Goal: Understand process/instructions: Learn how to perform a task or action

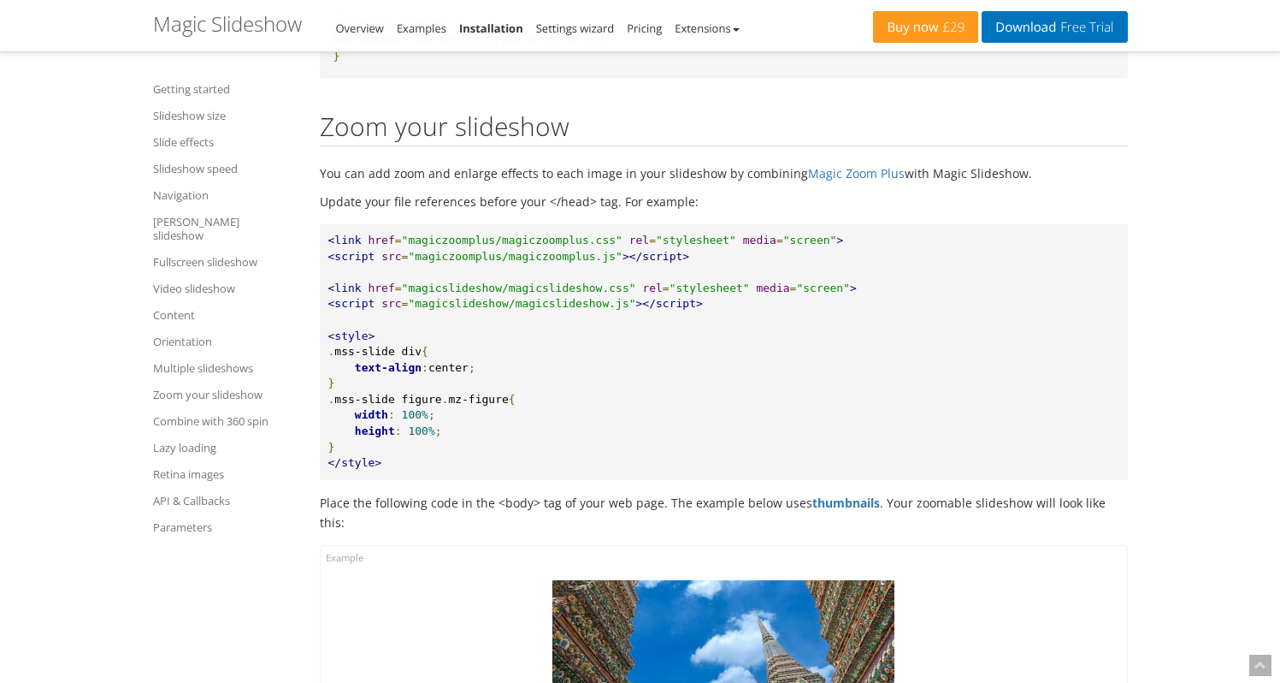
scroll to position [20083, 0]
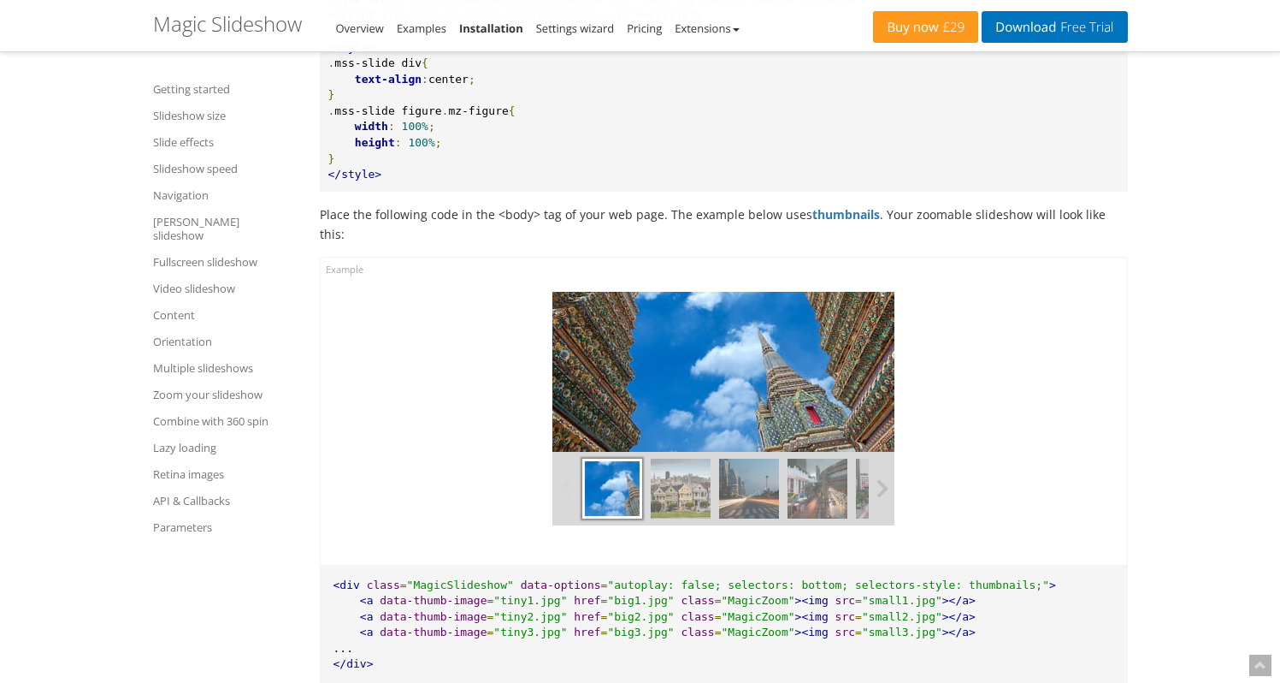
click at [877, 525] on button at bounding box center [882, 489] width 26 height 74
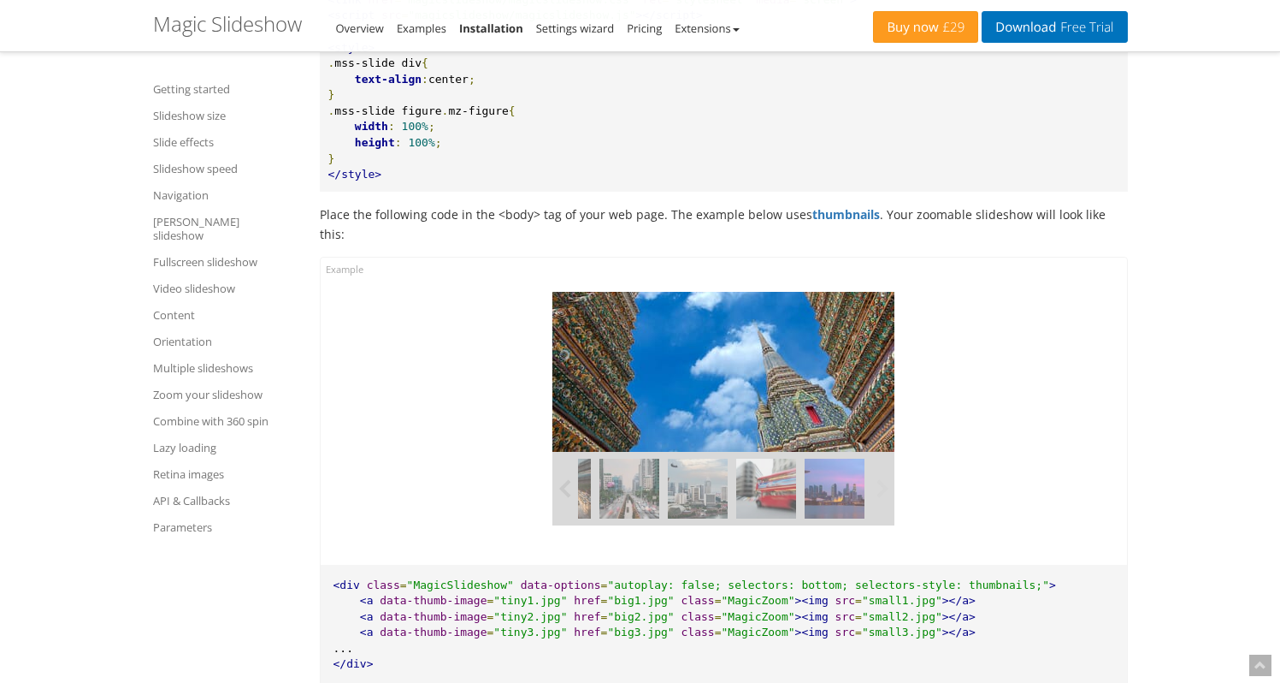
click at [878, 525] on button at bounding box center [882, 489] width 26 height 74
click at [830, 518] on img at bounding box center [835, 488] width 60 height 60
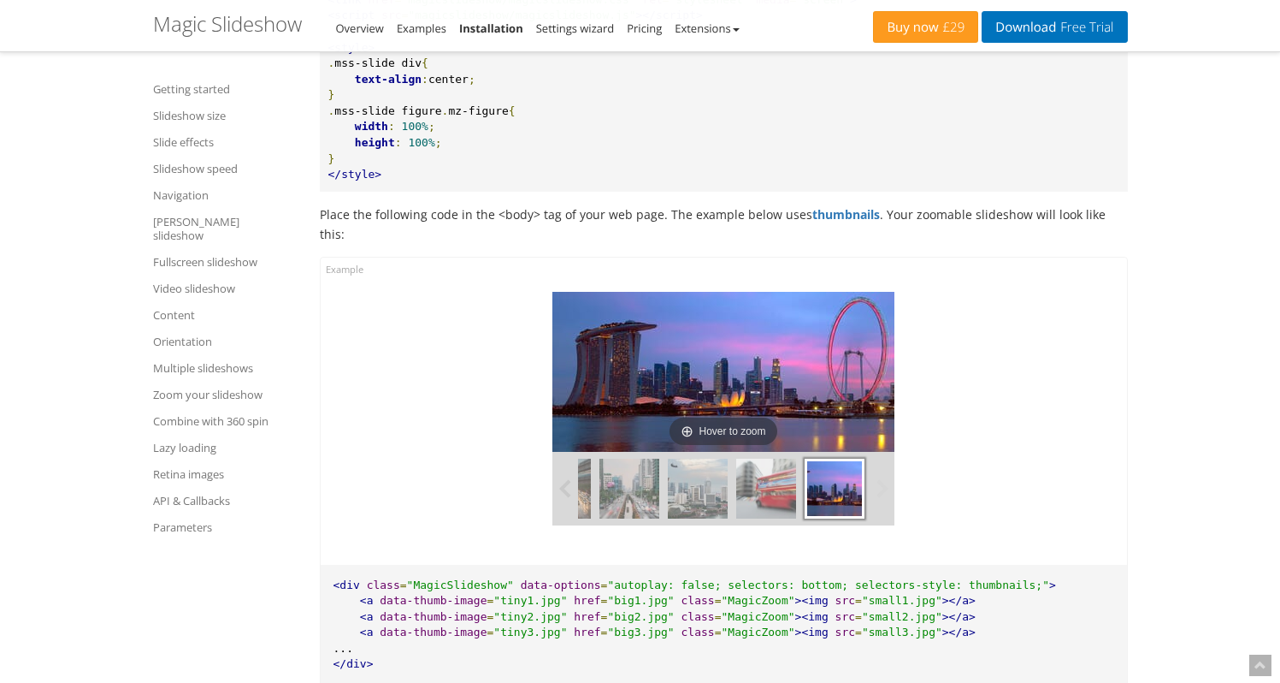
click at [788, 518] on img at bounding box center [766, 488] width 60 height 60
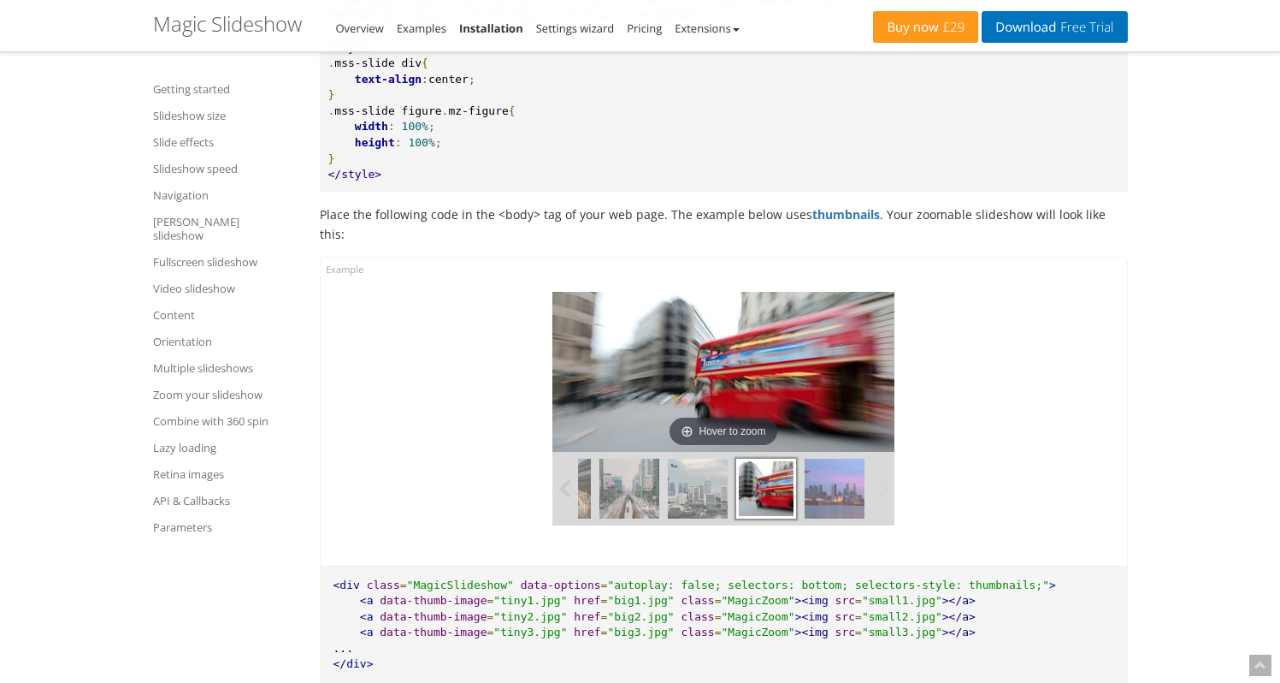
click at [718, 518] on img at bounding box center [698, 488] width 60 height 60
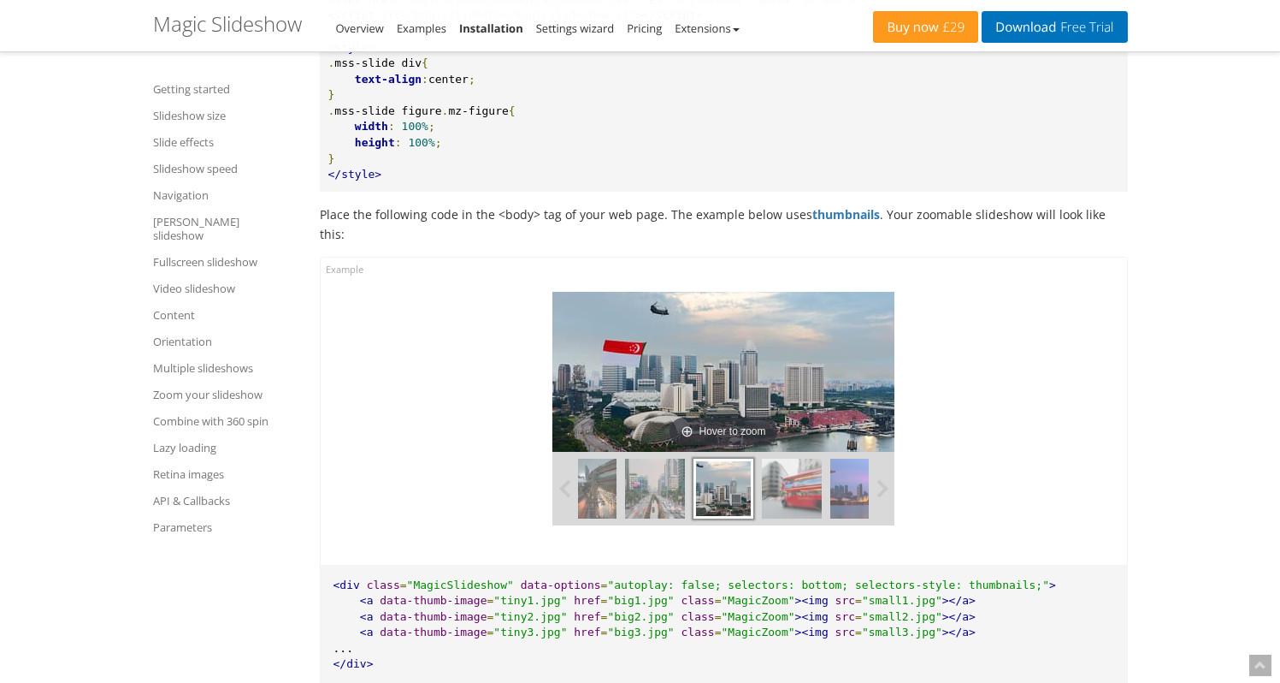
click at [662, 518] on img at bounding box center [655, 488] width 60 height 60
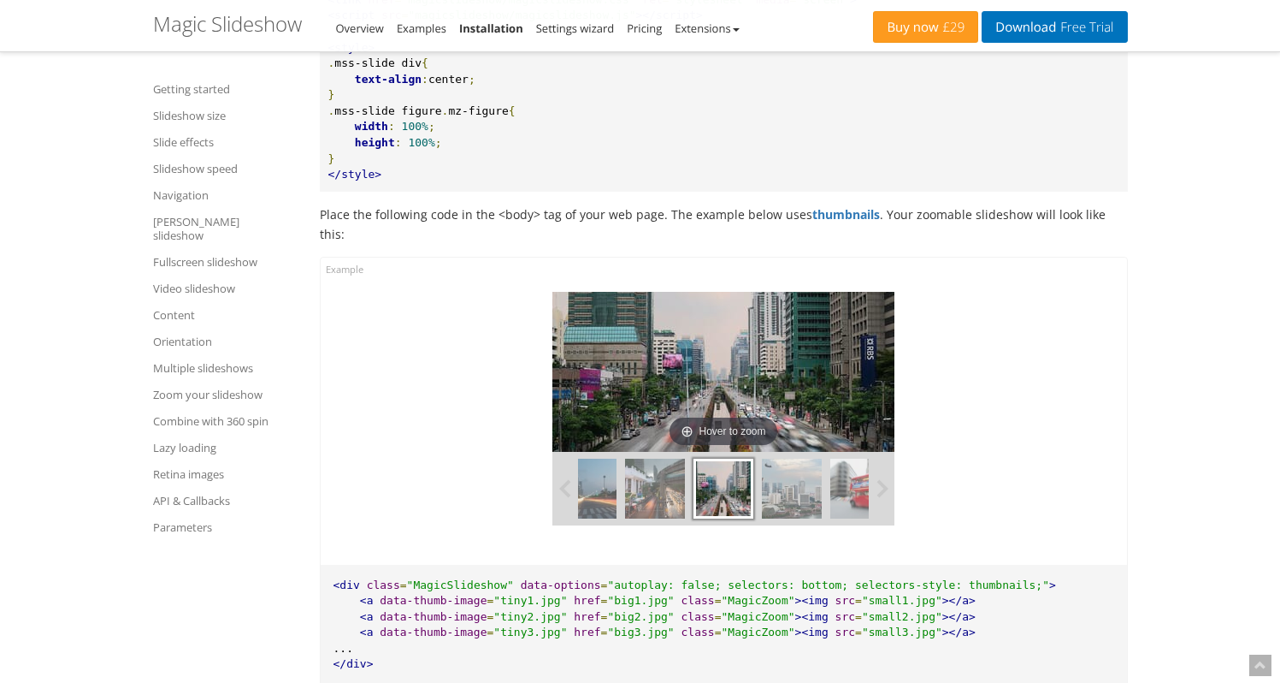
click at [648, 518] on img at bounding box center [655, 488] width 60 height 60
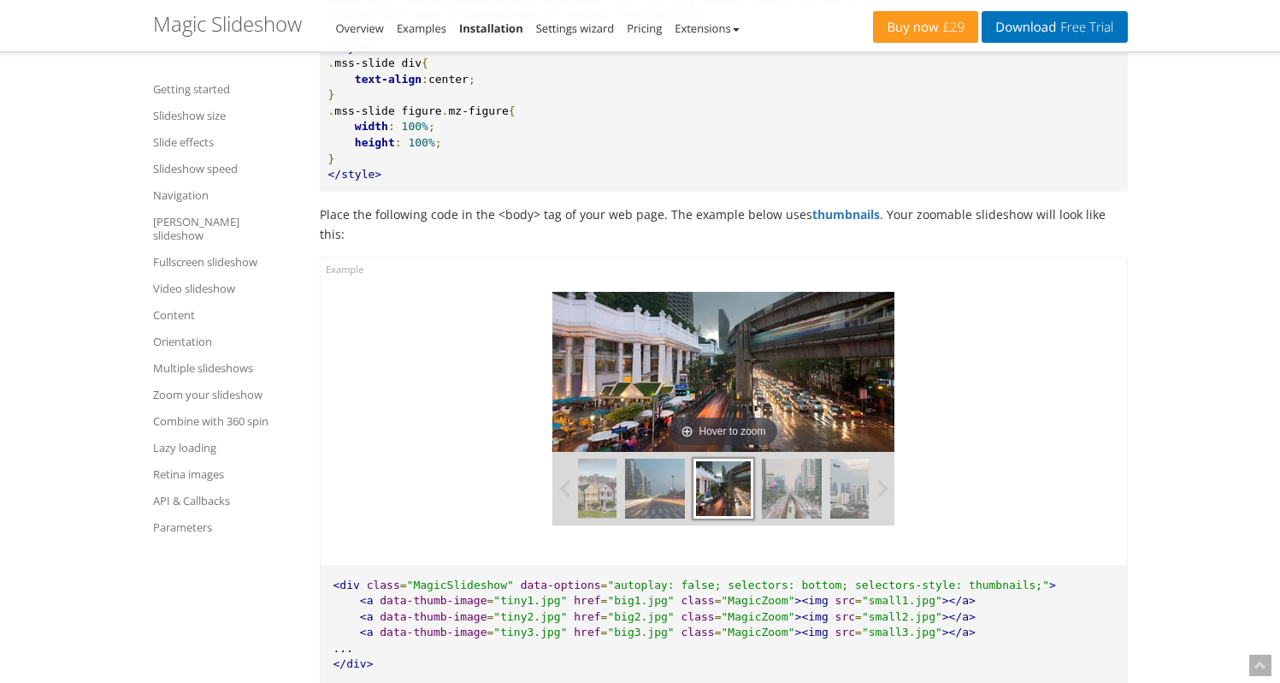
click at [631, 518] on img at bounding box center [655, 488] width 60 height 60
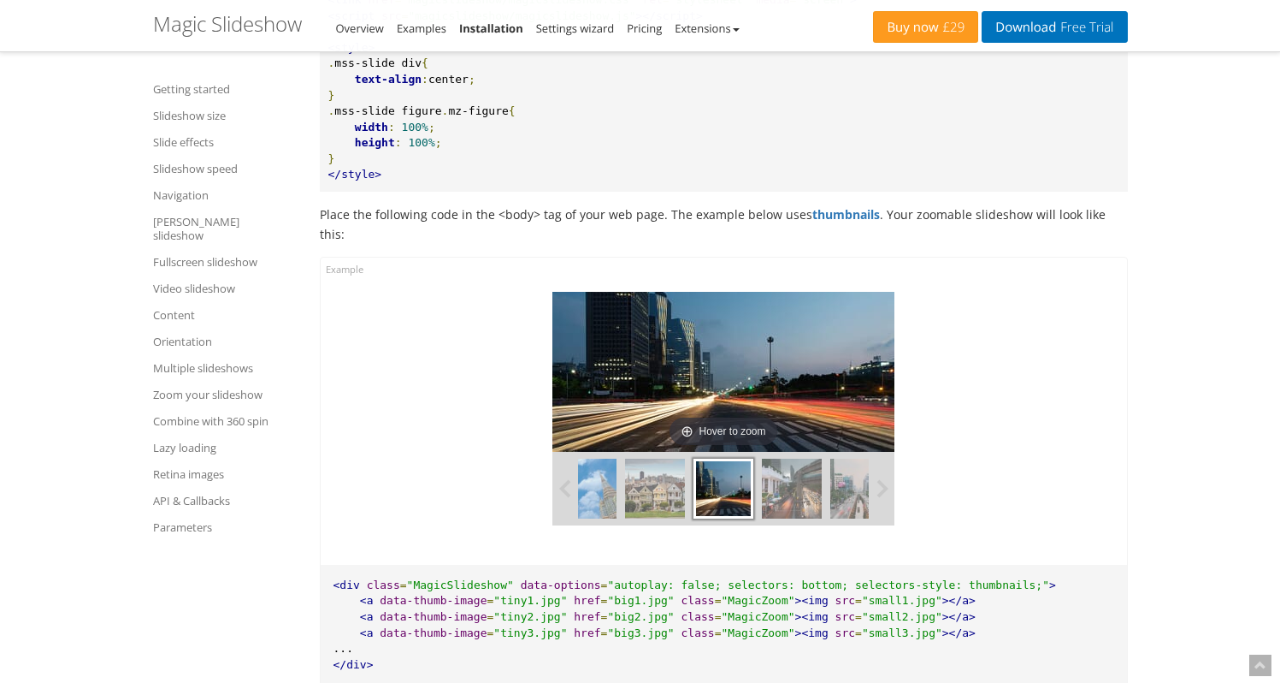
click at [630, 518] on img at bounding box center [655, 488] width 60 height 60
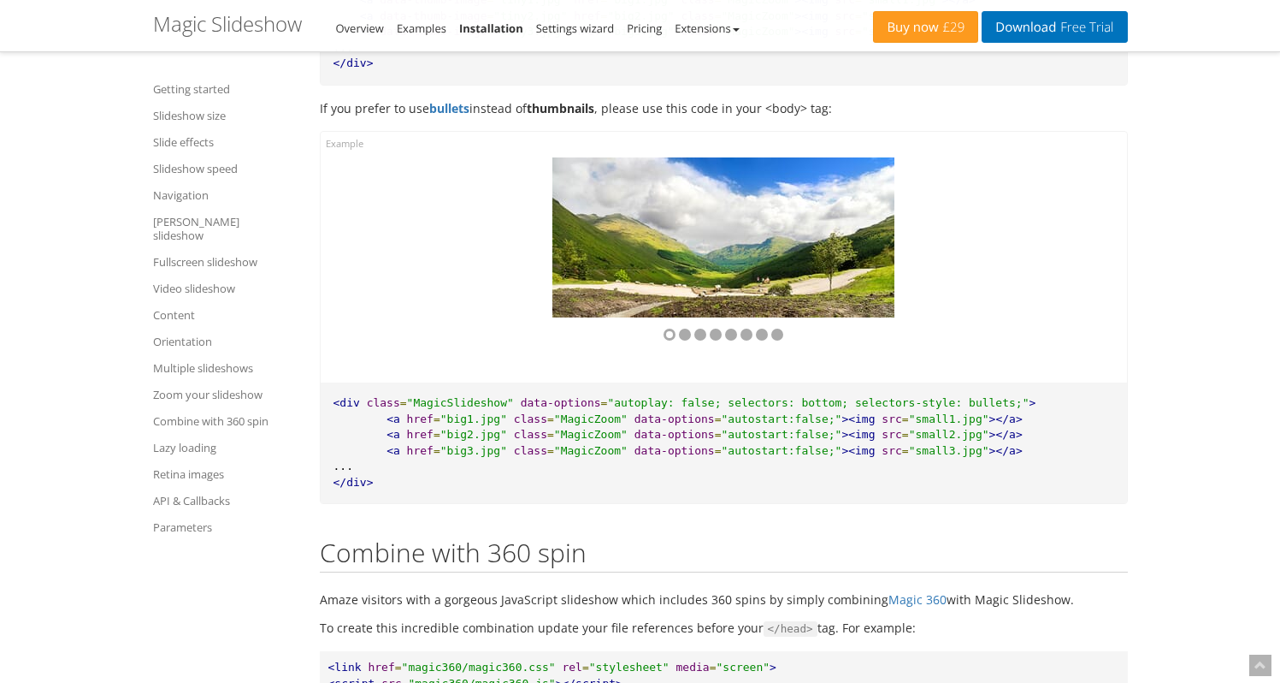
scroll to position [20773, 0]
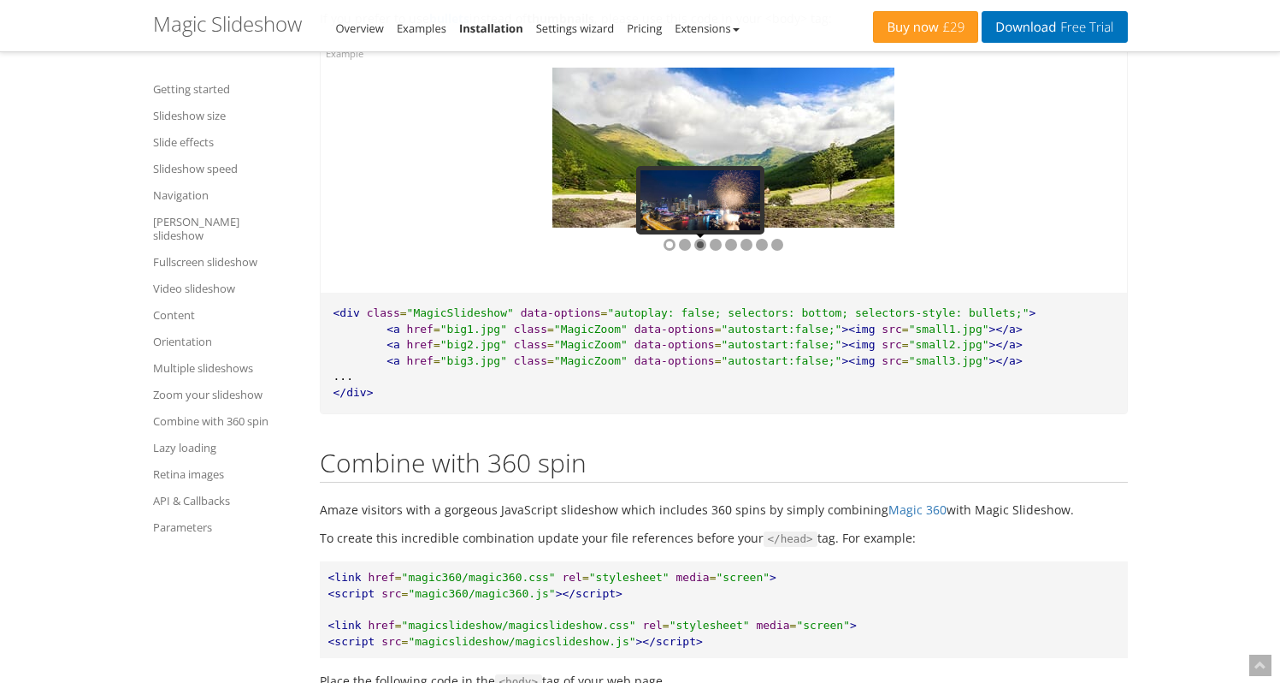
click at [702, 251] on div at bounding box center [701, 245] width 12 height 12
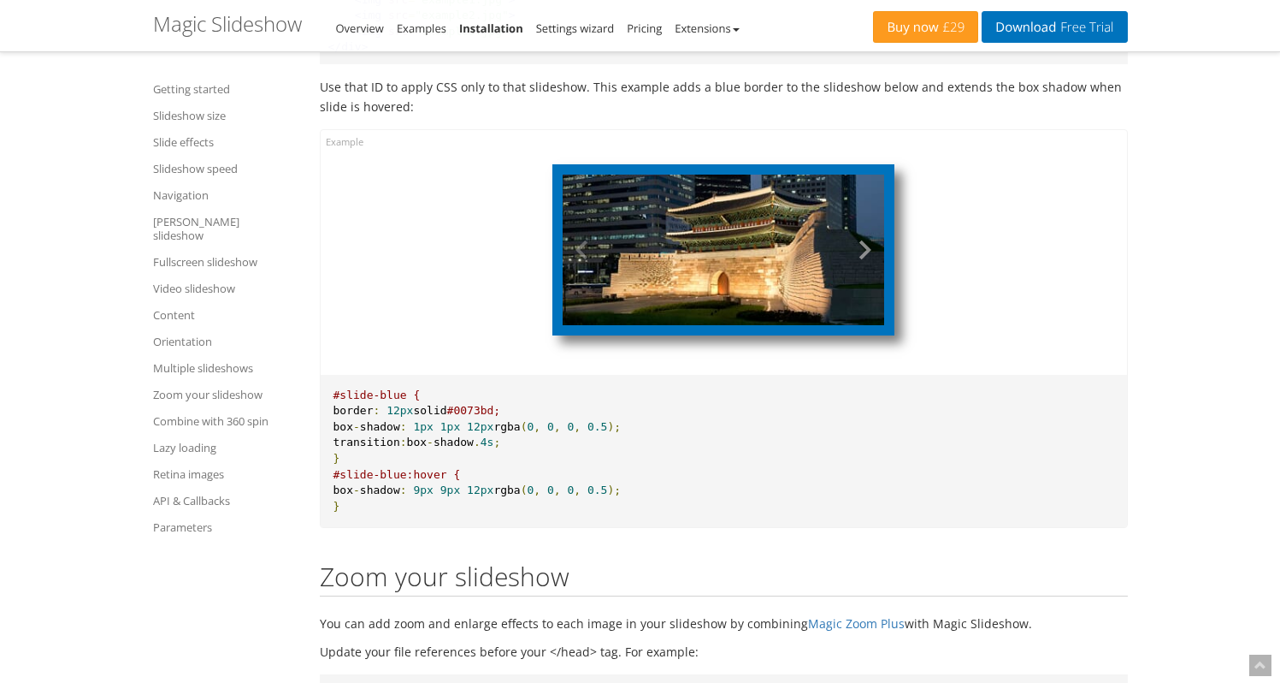
scroll to position [19342, 0]
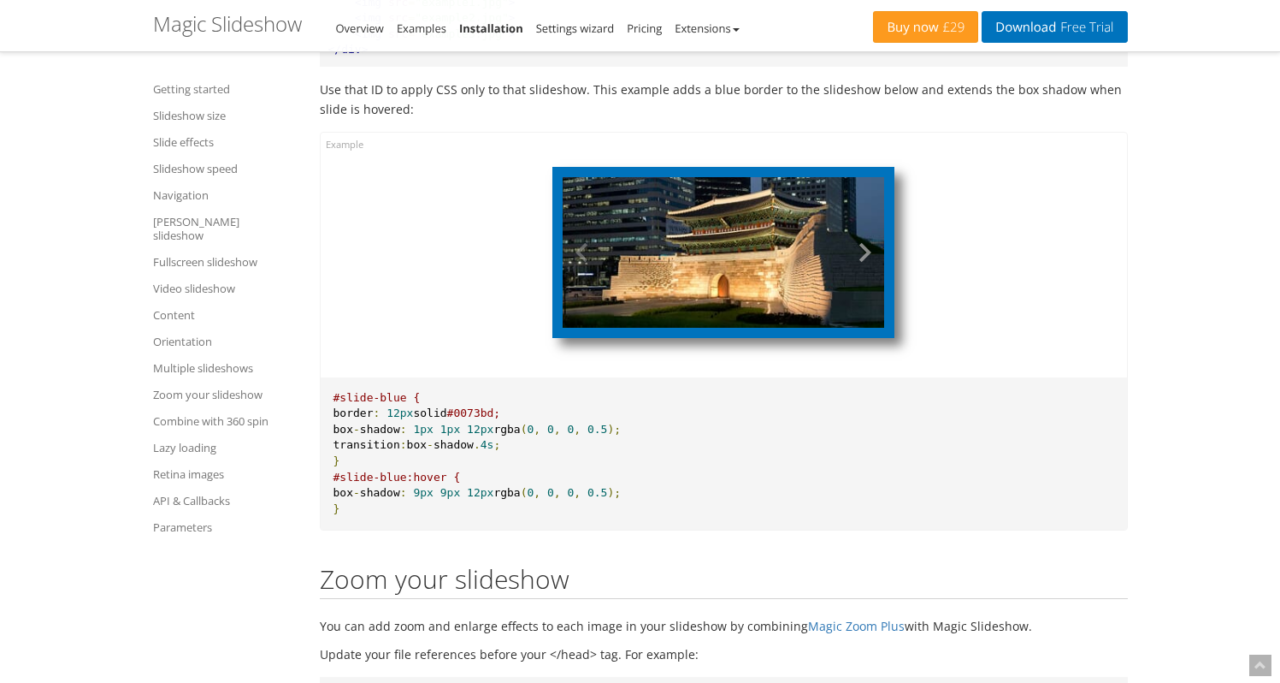
click at [872, 323] on button at bounding box center [858, 252] width 51 height 151
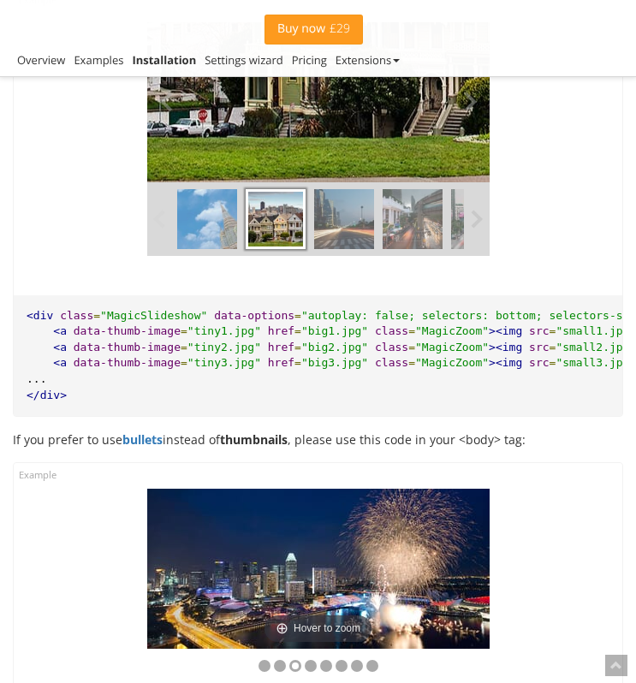
scroll to position [20680, 0]
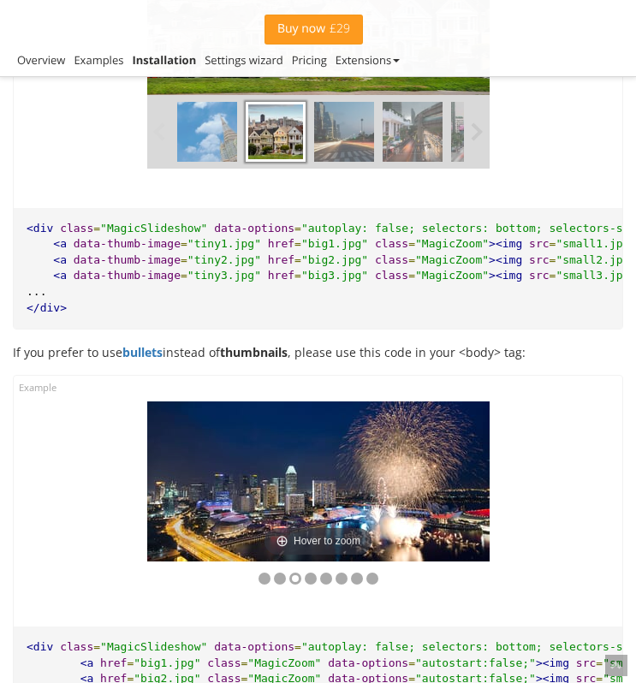
click at [346, 162] on img at bounding box center [344, 132] width 60 height 60
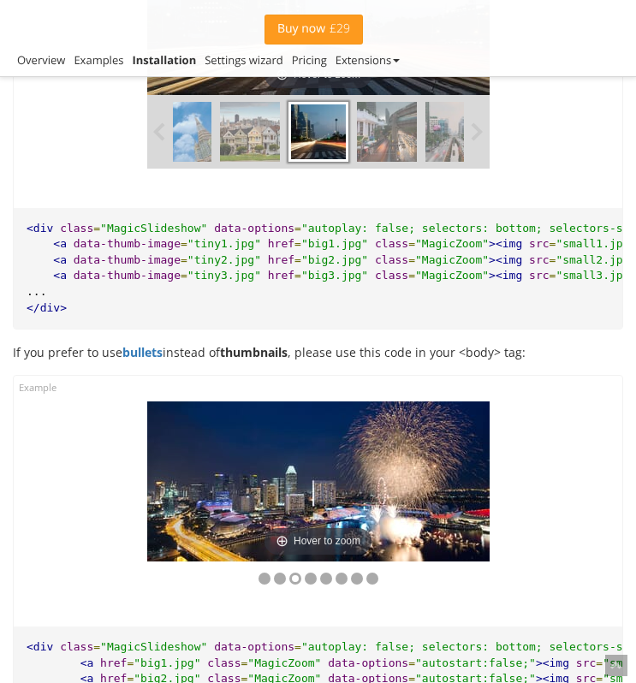
click at [231, 162] on img at bounding box center [250, 132] width 60 height 60
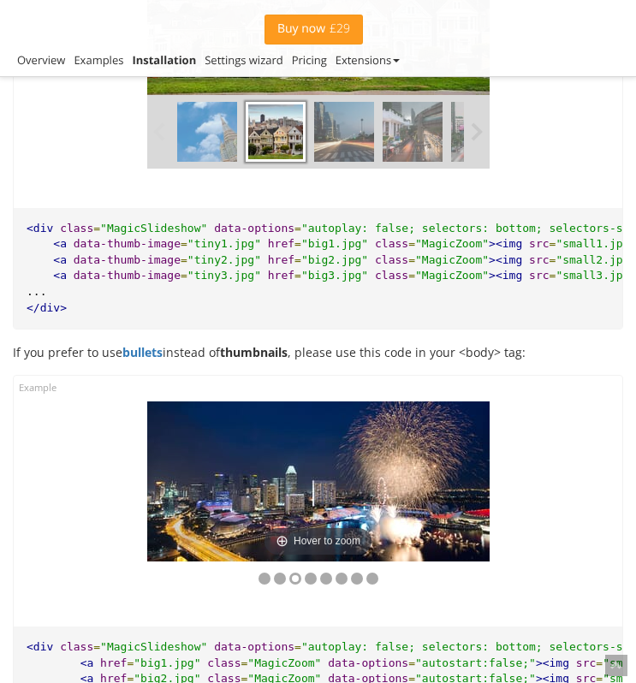
click at [364, 162] on img at bounding box center [344, 132] width 60 height 60
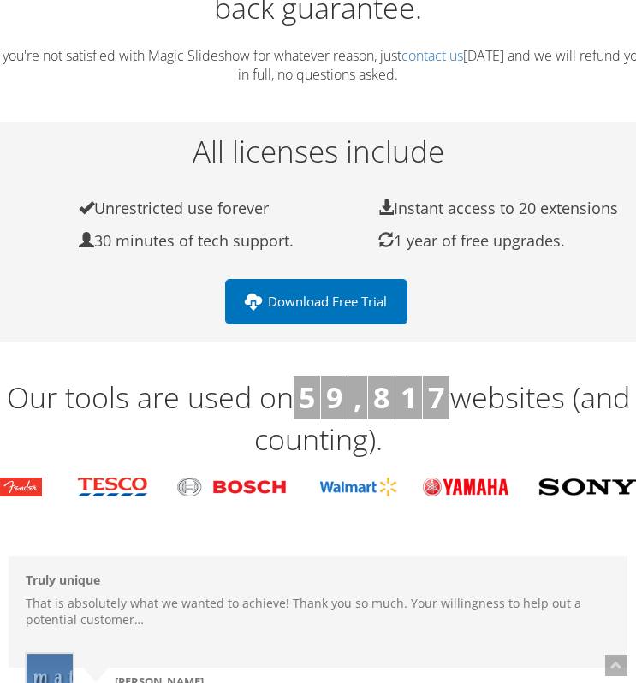
scroll to position [1839, 0]
